Goal: Browse casually

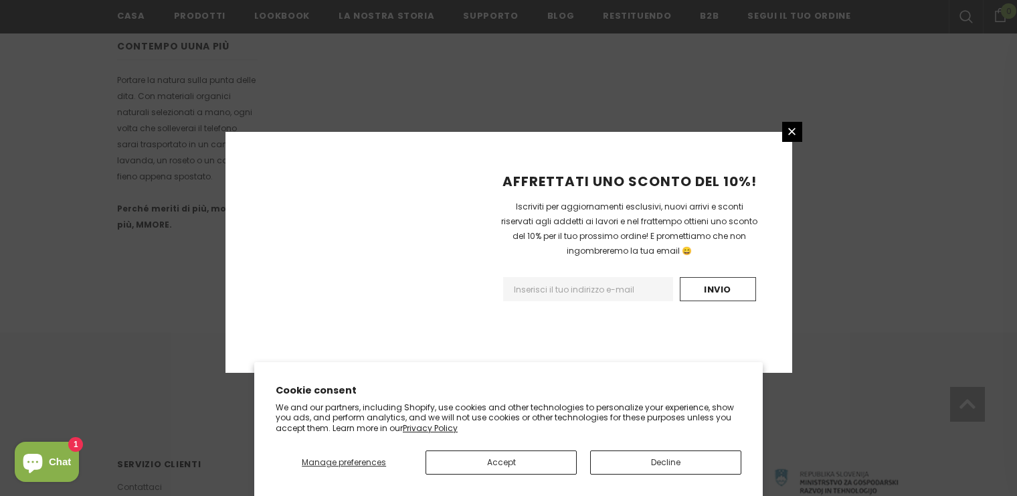
scroll to position [876, 0]
